Goal: Find specific page/section: Find specific page/section

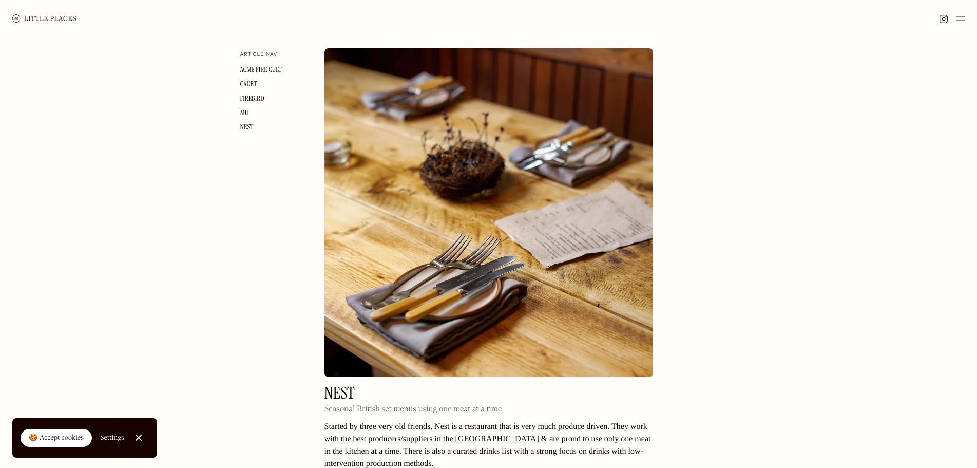
scroll to position [2208, 0]
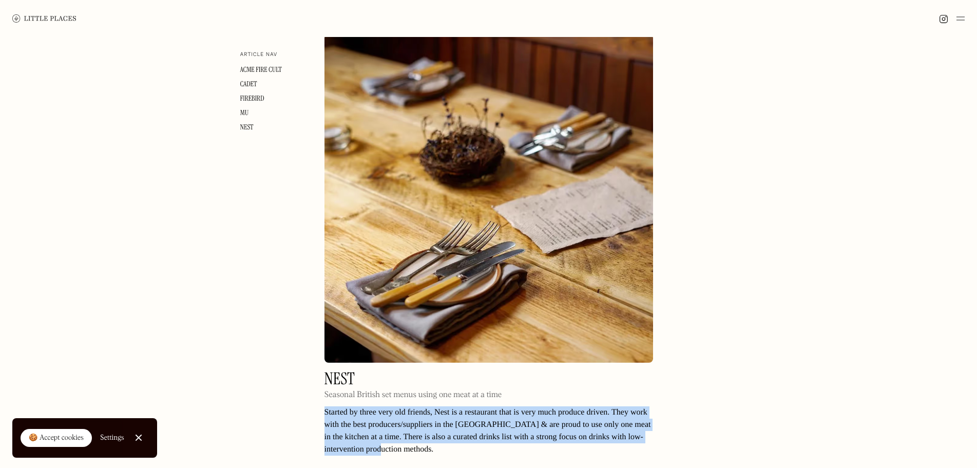
drag, startPoint x: 384, startPoint y: 412, endPoint x: 315, endPoint y: 369, distance: 81.4
click at [355, 406] on p "Started by three very old friends, Nest is a restaurant that is very much produ…" at bounding box center [489, 430] width 329 height 49
click at [356, 406] on p "Started by three very old friends, Nest is a restaurant that is very much produ…" at bounding box center [489, 430] width 329 height 49
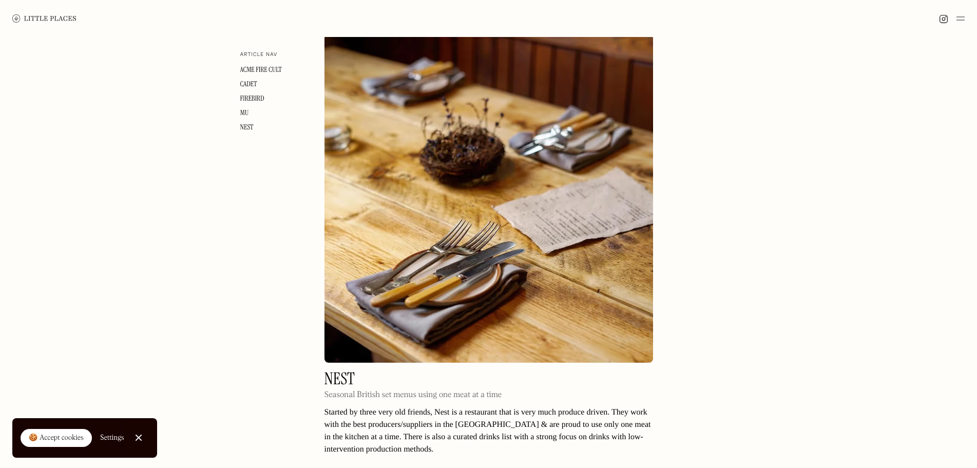
click at [388, 406] on p "Started by three very old friends, Nest is a restaurant that is very much produ…" at bounding box center [489, 430] width 329 height 49
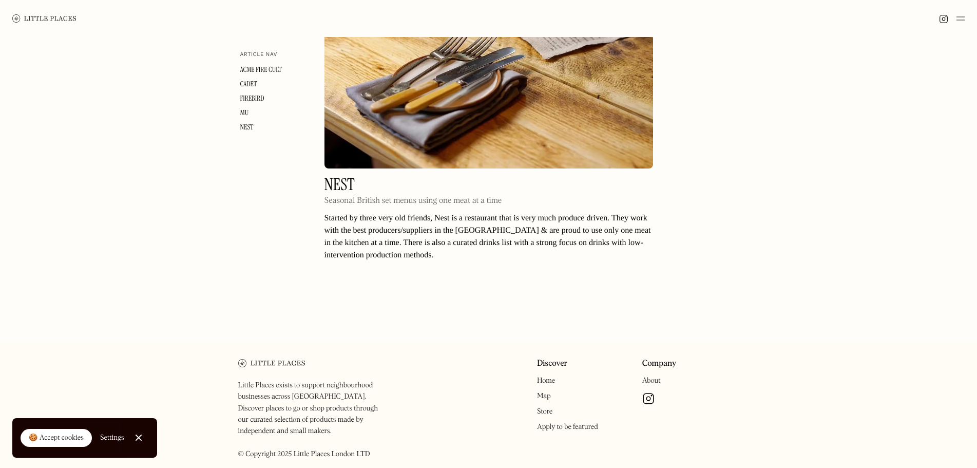
scroll to position [2299, 0]
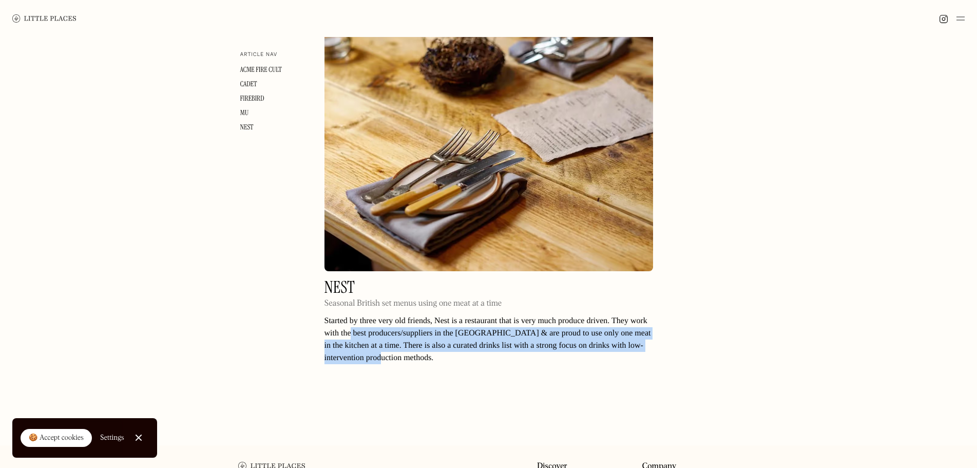
drag, startPoint x: 356, startPoint y: 295, endPoint x: 351, endPoint y: 289, distance: 8.0
click at [351, 315] on p "Started by three very old friends, Nest is a restaurant that is very much produ…" at bounding box center [489, 339] width 329 height 49
click at [336, 279] on h2 "Nest" at bounding box center [414, 287] width 178 height 16
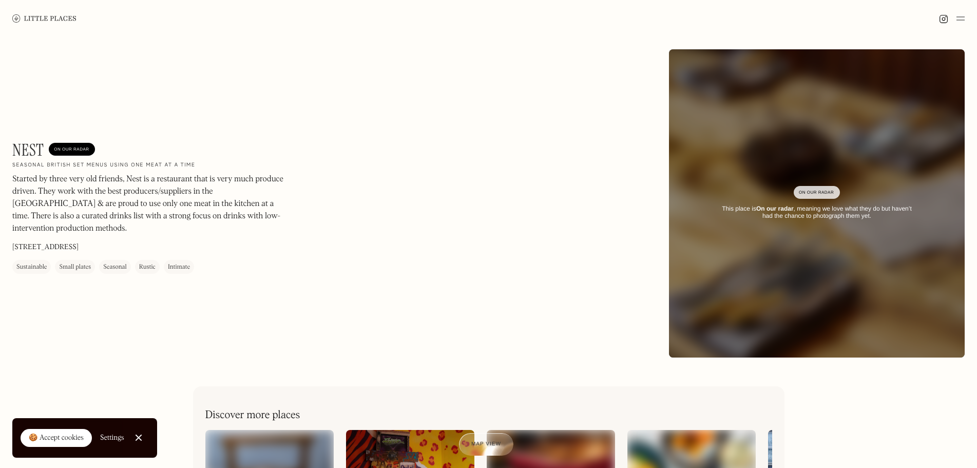
drag, startPoint x: 127, startPoint y: 237, endPoint x: 14, endPoint y: 233, distance: 113.6
click at [14, 233] on div "Nest On Our Radar Seasonal British set menus using one meat at a time Started b…" at bounding box center [150, 207] width 277 height 134
drag, startPoint x: 31, startPoint y: 233, endPoint x: 47, endPoint y: 237, distance: 16.9
click at [47, 242] on p "177-179 Morning Ln, London E9 6LH" at bounding box center [45, 247] width 66 height 11
drag, startPoint x: 124, startPoint y: 235, endPoint x: 13, endPoint y: 233, distance: 110.9
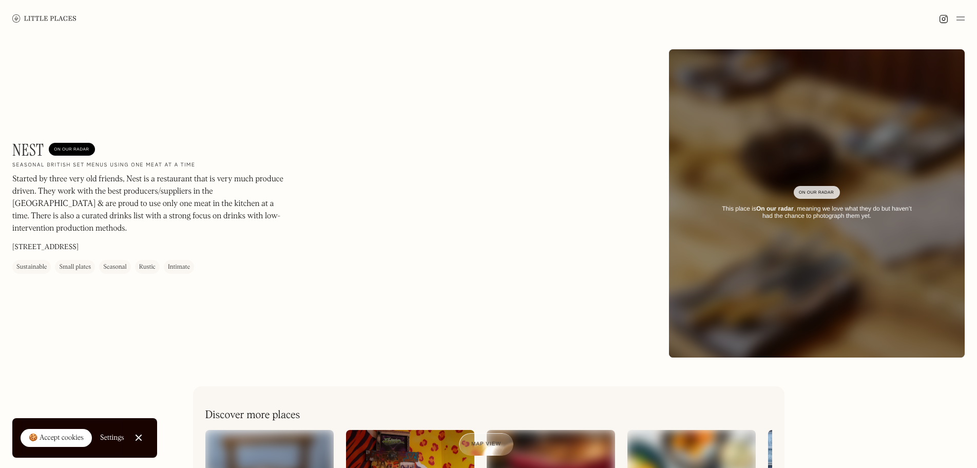
click at [13, 233] on div "Nest On Our Radar Seasonal British set menus using one meat at a time Started b…" at bounding box center [150, 207] width 277 height 134
copy p "177-179 Morning Ln, London E9 6LH"
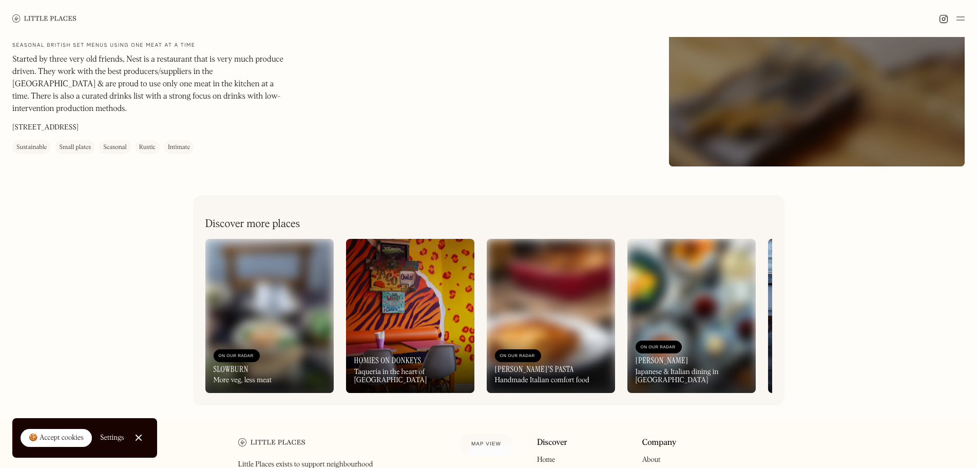
scroll to position [205, 0]
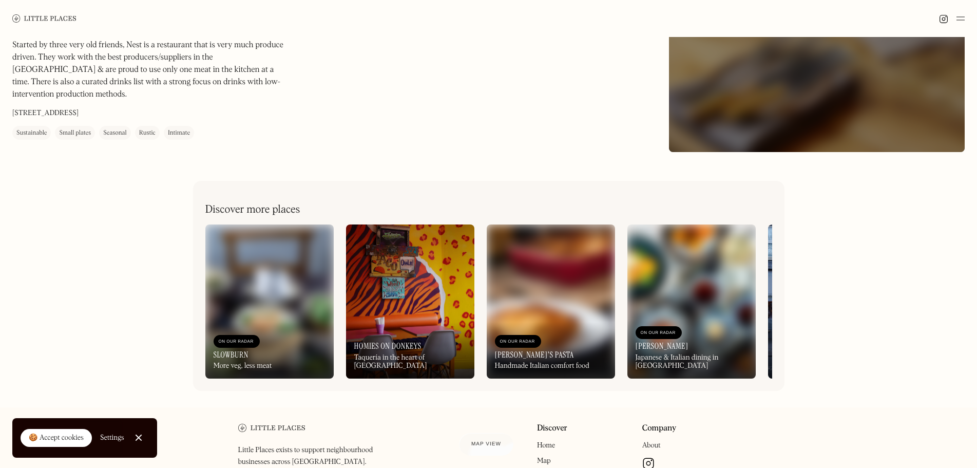
click at [540, 298] on img at bounding box center [551, 301] width 128 height 154
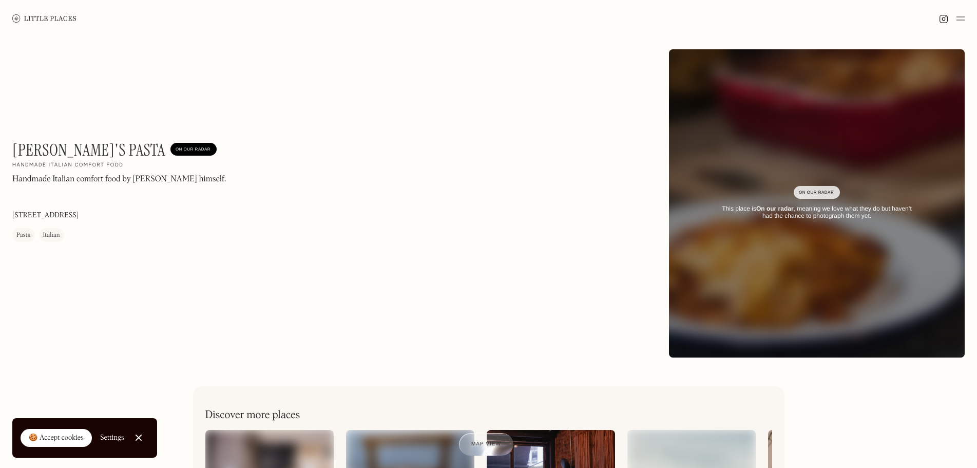
drag, startPoint x: 142, startPoint y: 214, endPoint x: 14, endPoint y: 213, distance: 127.4
click at [14, 213] on div "Tom's Pasta On Our Radar Handmade Italian comfort food Handmade Italian comfort…" at bounding box center [150, 191] width 277 height 102
copy p "7 Amhurst Terrace, Lower Clapton, London E8 2BT"
